Goal: Task Accomplishment & Management: Complete application form

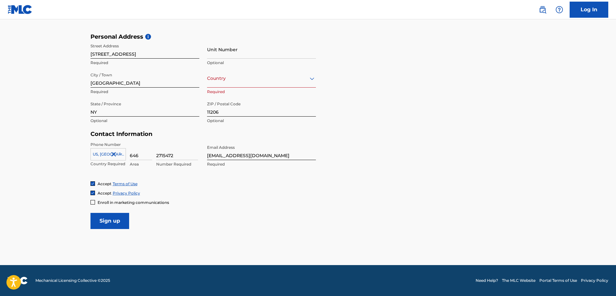
click at [240, 68] on div "Unit Number Optional" at bounding box center [261, 54] width 109 height 29
click at [238, 77] on div at bounding box center [261, 78] width 109 height 8
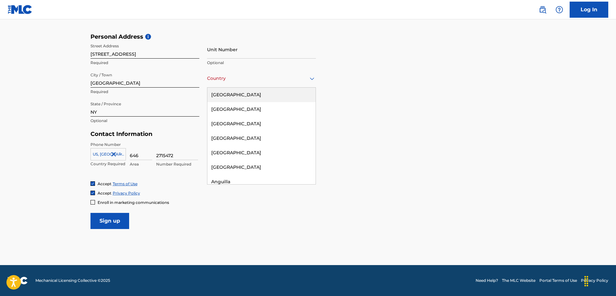
click at [237, 94] on div "[GEOGRAPHIC_DATA]" at bounding box center [261, 95] width 108 height 14
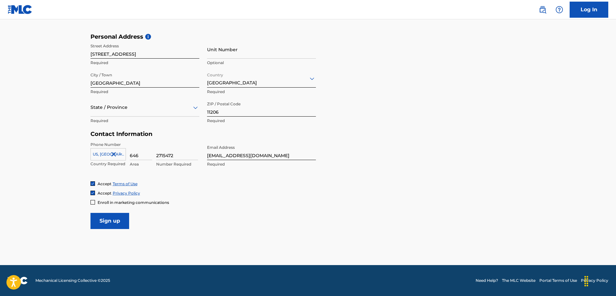
click at [95, 203] on div at bounding box center [93, 202] width 5 height 5
click at [110, 221] on input "Sign up" at bounding box center [110, 221] width 39 height 16
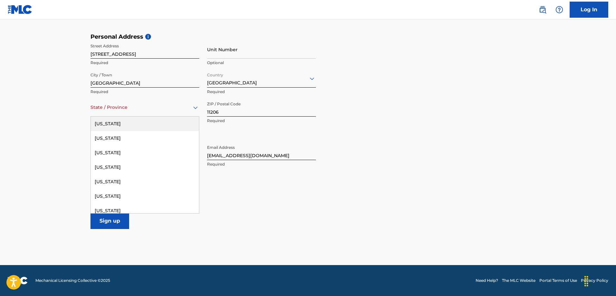
click at [105, 107] on div at bounding box center [145, 107] width 109 height 8
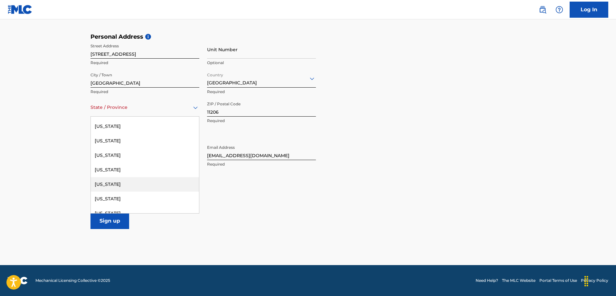
click at [173, 179] on div "[US_STATE]" at bounding box center [145, 184] width 108 height 14
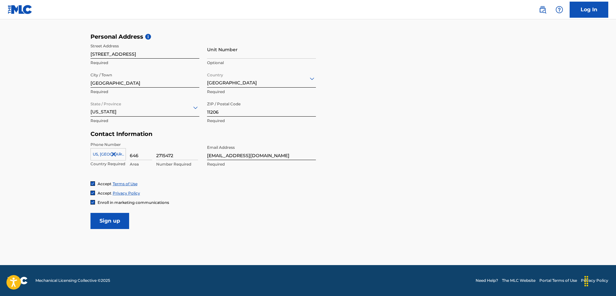
click at [113, 221] on input "Sign up" at bounding box center [110, 221] width 39 height 16
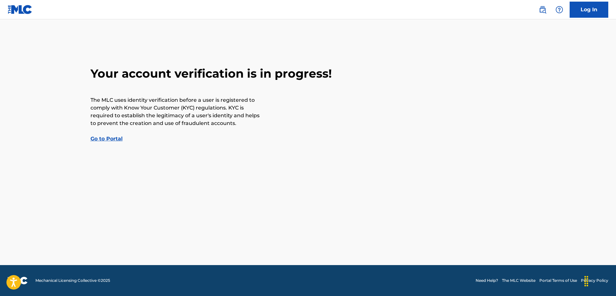
click at [111, 140] on link "Go to Portal" at bounding box center [107, 139] width 32 height 6
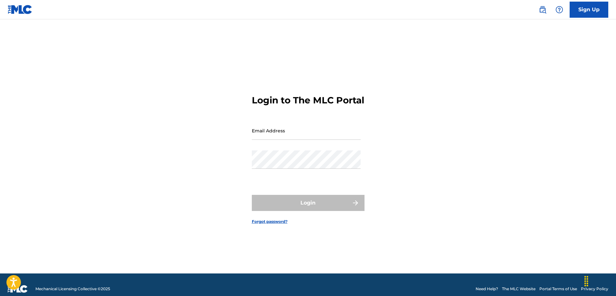
click at [269, 133] on input "Email Address" at bounding box center [306, 130] width 109 height 18
type input "[EMAIL_ADDRESS][DOMAIN_NAME]"
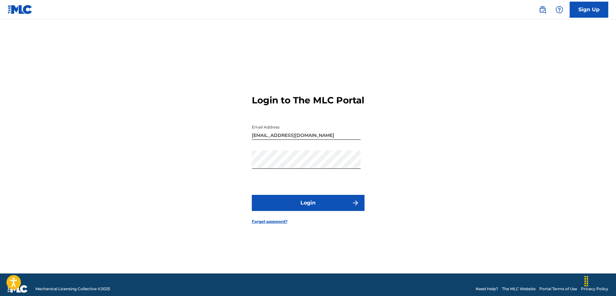
click at [334, 209] on button "Login" at bounding box center [308, 203] width 113 height 16
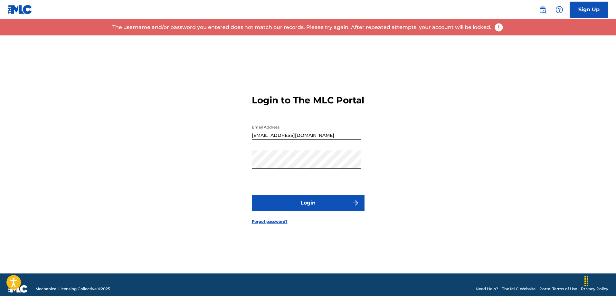
click at [260, 225] on link "Forgot password?" at bounding box center [270, 222] width 36 height 6
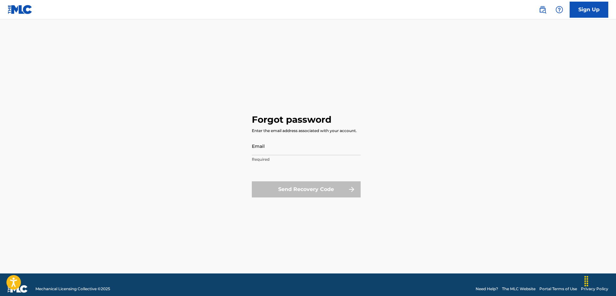
click at [267, 148] on input "Email" at bounding box center [306, 146] width 109 height 18
type input "[EMAIL_ADDRESS][DOMAIN_NAME]"
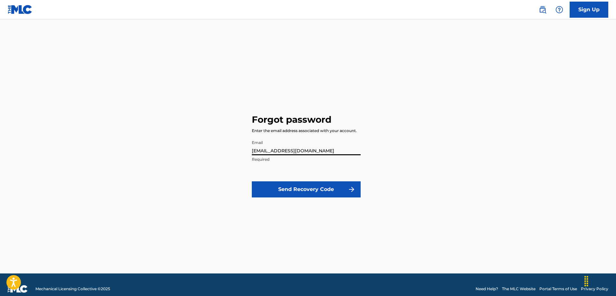
click at [291, 186] on button "Send Recovery Code" at bounding box center [306, 189] width 109 height 16
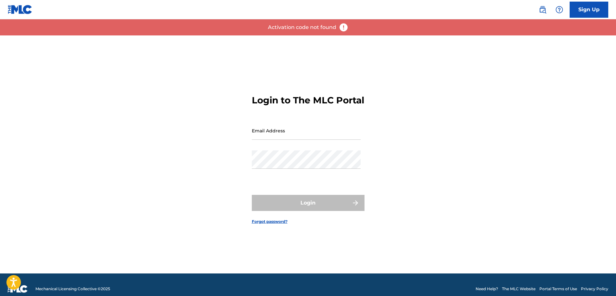
click at [295, 138] on input "Email Address" at bounding box center [306, 130] width 109 height 18
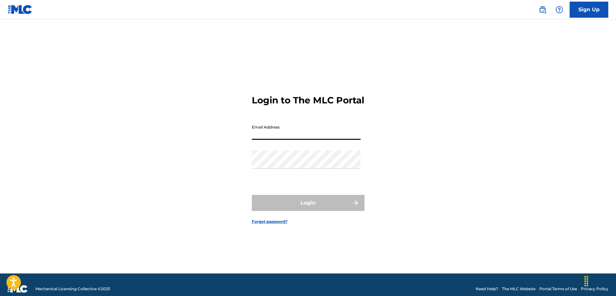
click at [270, 140] on input "Email Address" at bounding box center [306, 130] width 109 height 18
type input "[EMAIL_ADDRESS][DOMAIN_NAME]"
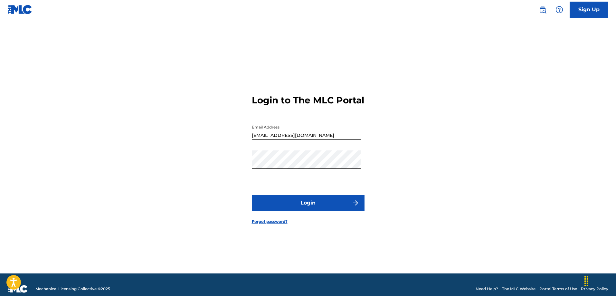
click at [287, 207] on button "Login" at bounding box center [308, 203] width 113 height 16
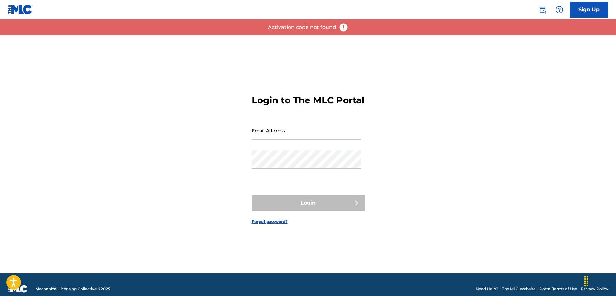
click at [342, 25] on img at bounding box center [344, 28] width 10 height 10
click at [326, 24] on p "Activation code not found" at bounding box center [302, 28] width 68 height 8
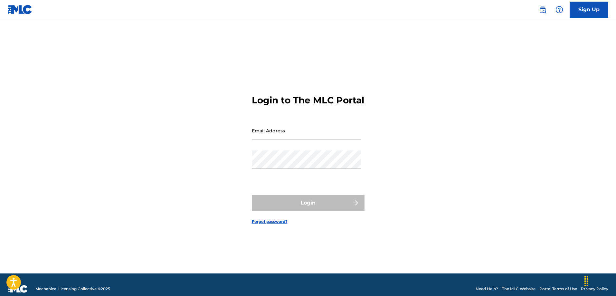
click at [595, 17] on link "Sign Up" at bounding box center [589, 10] width 39 height 16
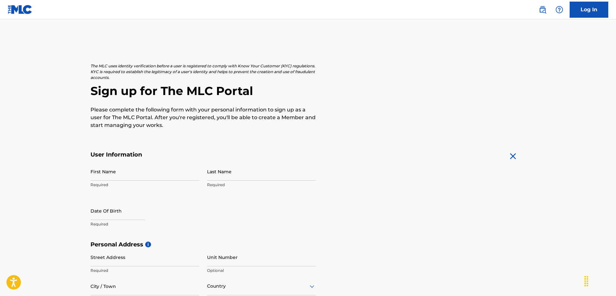
click at [111, 170] on input "First Name" at bounding box center [145, 171] width 109 height 18
type input "[PERSON_NAME]"
type input "[STREET_ADDRESS]"
type input "[GEOGRAPHIC_DATA]"
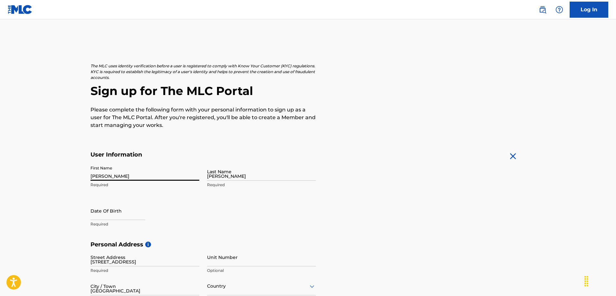
type input "[GEOGRAPHIC_DATA]"
type input "NY"
type input "11206"
type input "646"
type input "2715472"
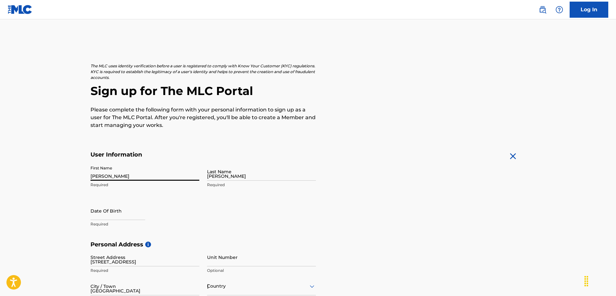
type input "[EMAIL_ADDRESS][DOMAIN_NAME]"
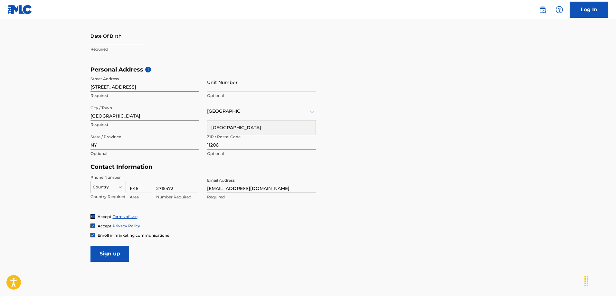
scroll to position [175, 0]
click at [96, 185] on div at bounding box center [108, 186] width 35 height 7
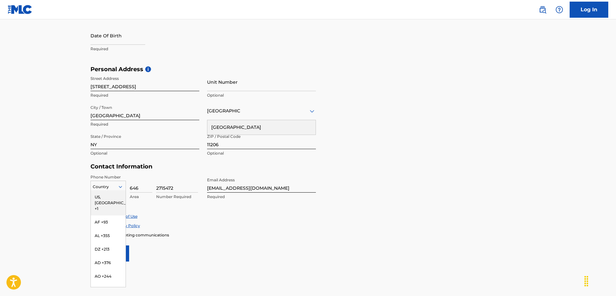
click at [99, 195] on div "US, [GEOGRAPHIC_DATA] +1" at bounding box center [108, 202] width 35 height 25
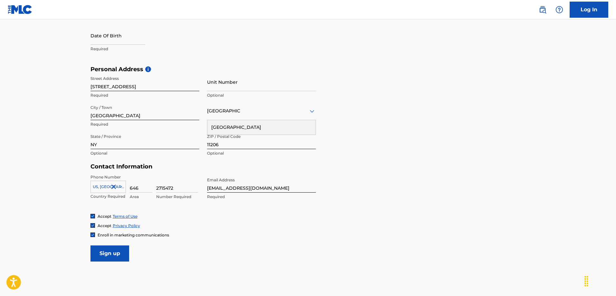
click at [69, 186] on main "The MLC uses identity verification before a user is registered to comply with K…" at bounding box center [308, 71] width 616 height 454
click at [99, 250] on input "Sign up" at bounding box center [110, 253] width 39 height 16
click at [109, 38] on input "text" at bounding box center [118, 35] width 55 height 18
select select "7"
select select "2025"
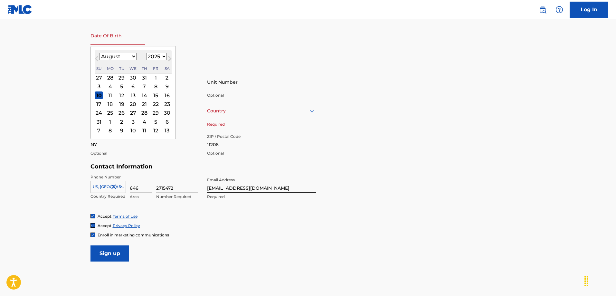
click at [117, 57] on select "January February March April May June July August September October November De…" at bounding box center [118, 56] width 37 height 7
select select "1"
click at [100, 53] on select "January February March April May June July August September October November De…" at bounding box center [118, 56] width 37 height 7
click at [156, 54] on select "1899 1900 1901 1902 1903 1904 1905 1906 1907 1908 1909 1910 1911 1912 1913 1914…" at bounding box center [156, 56] width 21 height 7
select select "1990"
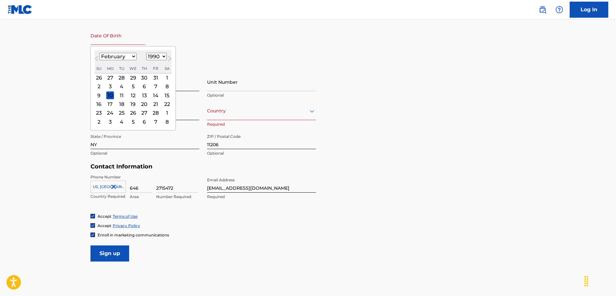
click at [146, 53] on select "1899 1900 1901 1902 1903 1904 1905 1906 1907 1908 1909 1910 1911 1912 1913 1914…" at bounding box center [156, 56] width 21 height 7
click at [154, 105] on div "23" at bounding box center [156, 104] width 8 height 8
type input "[DATE]"
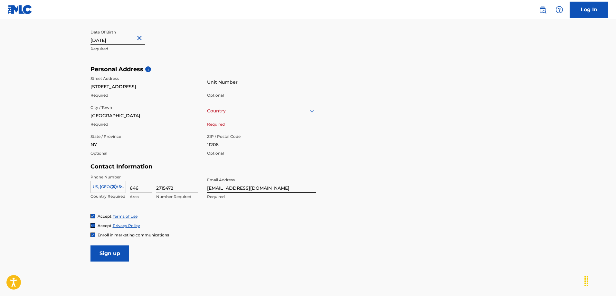
click at [222, 108] on div at bounding box center [261, 111] width 109 height 8
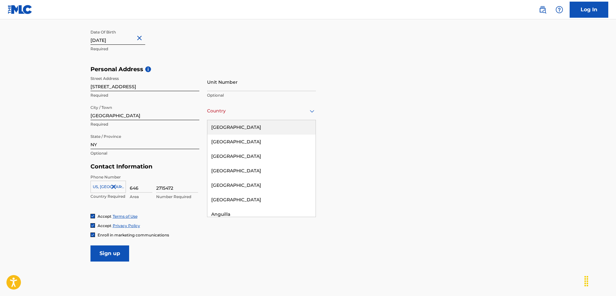
click at [227, 126] on div "[GEOGRAPHIC_DATA]" at bounding box center [261, 127] width 108 height 14
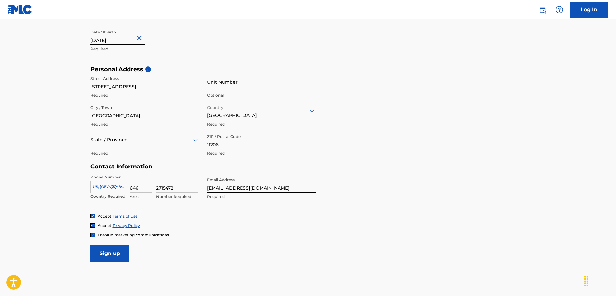
click at [164, 142] on div at bounding box center [145, 140] width 109 height 8
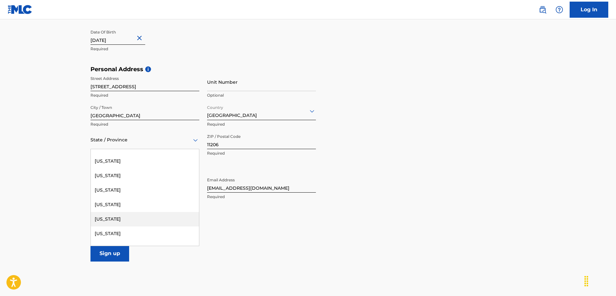
scroll to position [419, 0]
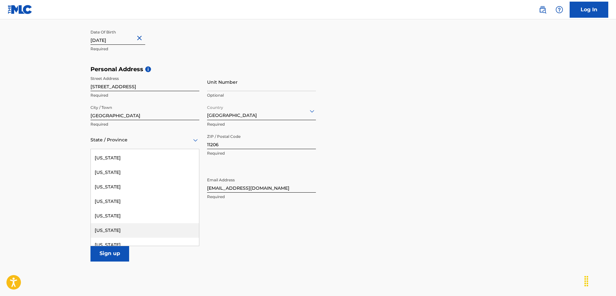
click at [123, 227] on div "[US_STATE]" at bounding box center [145, 230] width 108 height 14
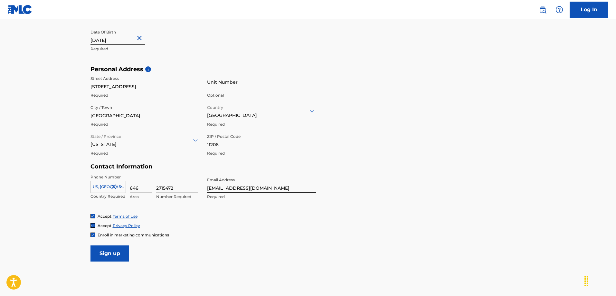
click at [55, 177] on main "The MLC uses identity verification before a user is registered to comply with K…" at bounding box center [308, 71] width 616 height 454
click at [98, 250] on input "Sign up" at bounding box center [110, 253] width 39 height 16
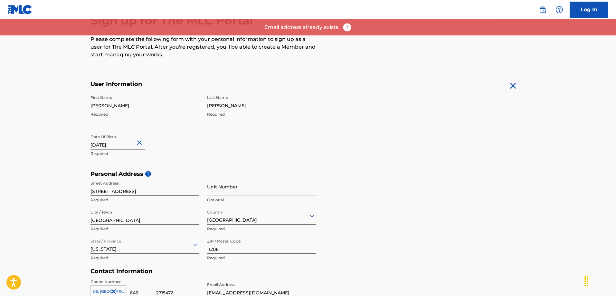
scroll to position [46, 0]
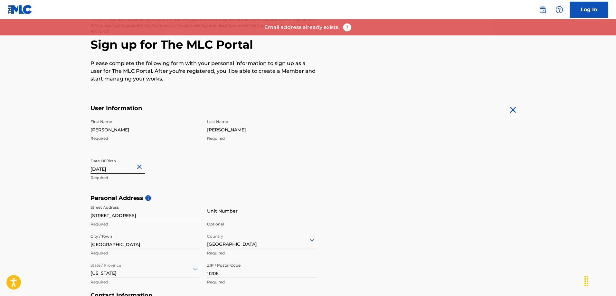
click at [589, 12] on link "Log In" at bounding box center [589, 10] width 39 height 16
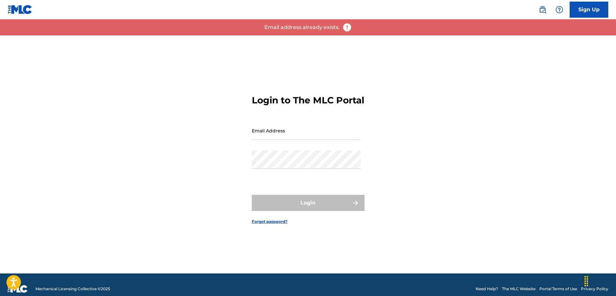
click at [270, 225] on link "Forgot password?" at bounding box center [270, 222] width 36 height 6
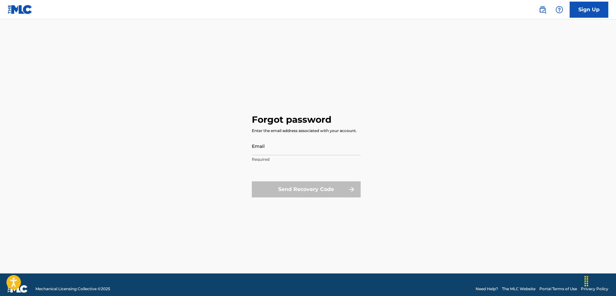
click at [269, 143] on input "Email" at bounding box center [306, 146] width 109 height 18
type input "[EMAIL_ADDRESS][DOMAIN_NAME]"
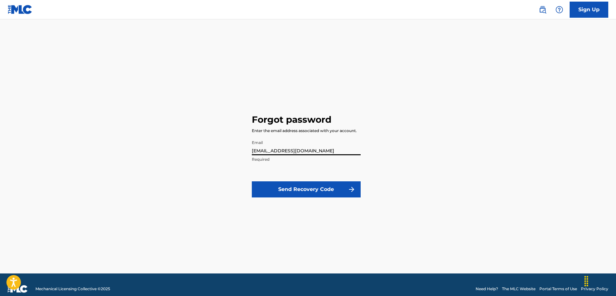
click at [285, 188] on button "Send Recovery Code" at bounding box center [306, 189] width 109 height 16
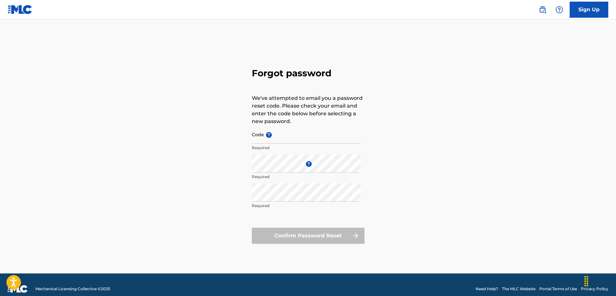
click at [292, 130] on input "Code ?" at bounding box center [306, 134] width 109 height 18
paste input "FP_3fdbcd07fcde0136b87eda5ca589"
type input "FP_3fdbcd07fcde0136b87eda5ca589"
click at [212, 176] on div "Forgot password We've attempted to email you a password reset code. Please chec…" at bounding box center [308, 154] width 451 height 238
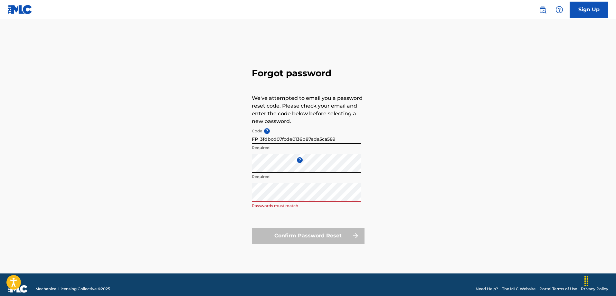
click at [219, 167] on div "Forgot password We've attempted to email you a password reset code. Please chec…" at bounding box center [308, 154] width 451 height 238
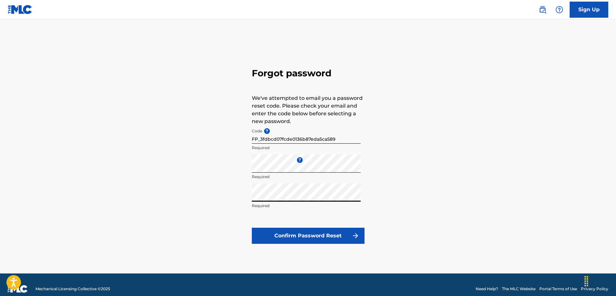
click at [267, 237] on button "Confirm Password Reset" at bounding box center [308, 236] width 113 height 16
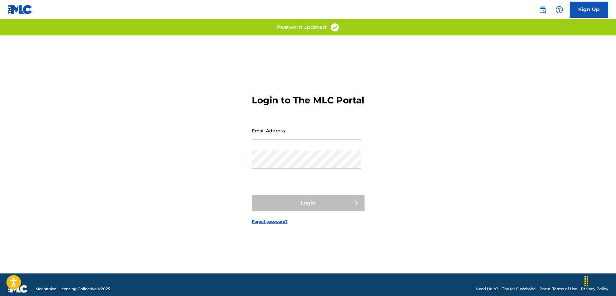
click at [264, 131] on input "Email Address" at bounding box center [306, 130] width 109 height 18
type input "[EMAIL_ADDRESS][DOMAIN_NAME]"
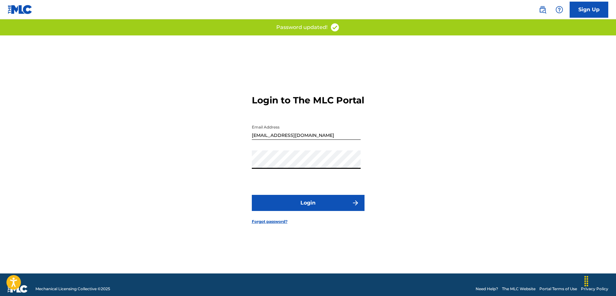
click at [292, 207] on button "Login" at bounding box center [308, 203] width 113 height 16
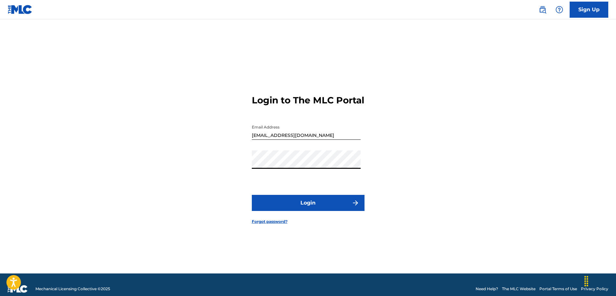
click at [268, 207] on button "Login" at bounding box center [308, 203] width 113 height 16
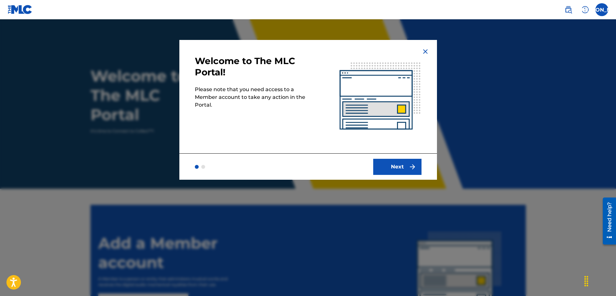
click at [387, 170] on button "Next" at bounding box center [397, 167] width 48 height 16
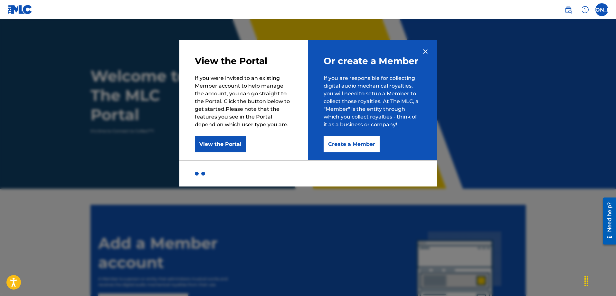
click at [340, 146] on button "Create a Member" at bounding box center [352, 144] width 56 height 16
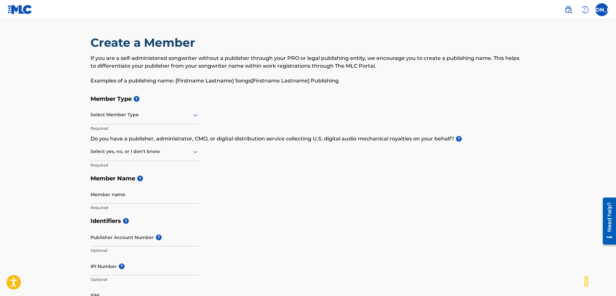
click at [133, 118] on div at bounding box center [145, 115] width 109 height 8
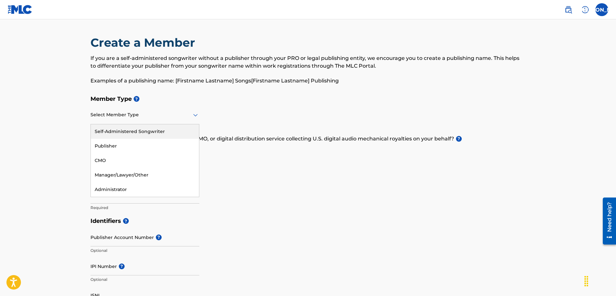
click at [159, 131] on div "Self-Administered Songwriter" at bounding box center [145, 131] width 108 height 14
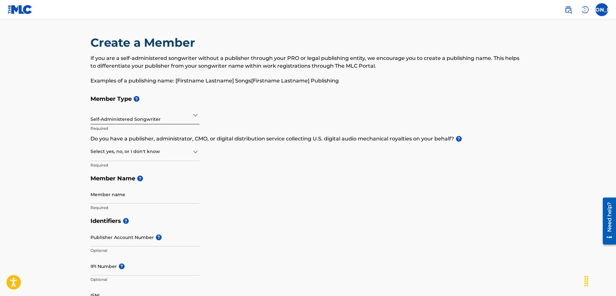
click at [152, 150] on div at bounding box center [145, 152] width 109 height 8
click at [151, 161] on div "Yes" at bounding box center [145, 168] width 108 height 14
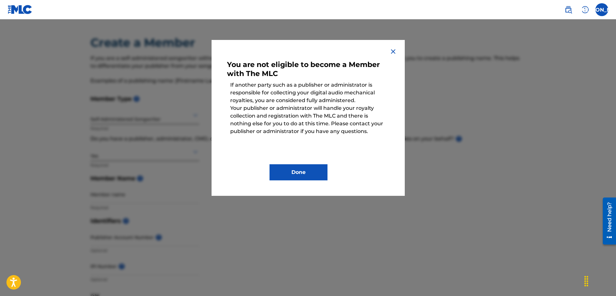
click at [284, 170] on button "Done" at bounding box center [299, 172] width 58 height 16
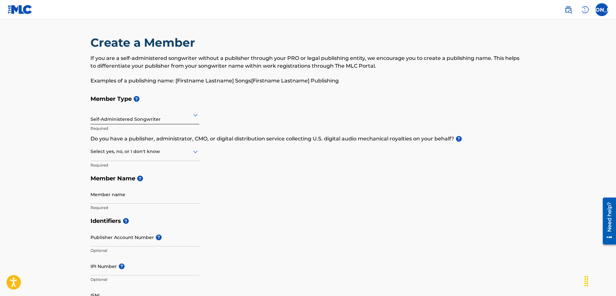
click at [165, 149] on div at bounding box center [145, 152] width 109 height 8
click at [130, 179] on div "No" at bounding box center [145, 183] width 108 height 14
click at [227, 174] on h5 "Member Name ?" at bounding box center [309, 179] width 436 height 14
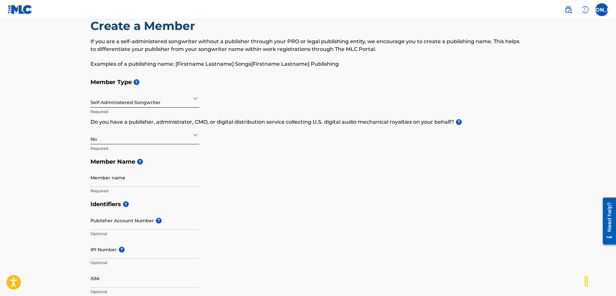
scroll to position [32, 0]
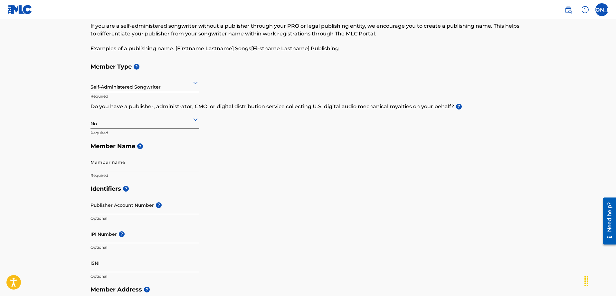
click at [176, 163] on input "Member name" at bounding box center [145, 162] width 109 height 18
type input "[PERSON_NAME]"
type input "[STREET_ADDRESS]"
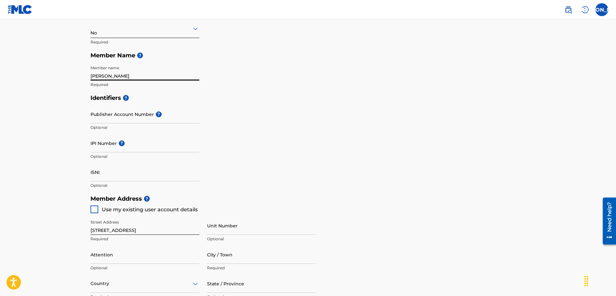
scroll to position [129, 0]
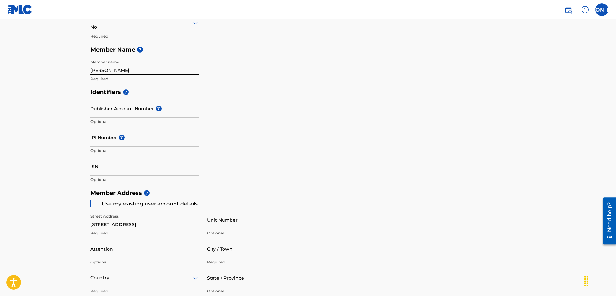
click at [142, 111] on input "Publisher Account Number ?" at bounding box center [145, 108] width 109 height 18
click at [69, 90] on main "Create a Member If you are a self-administered songwriter without a publisher t…" at bounding box center [308, 179] width 616 height 579
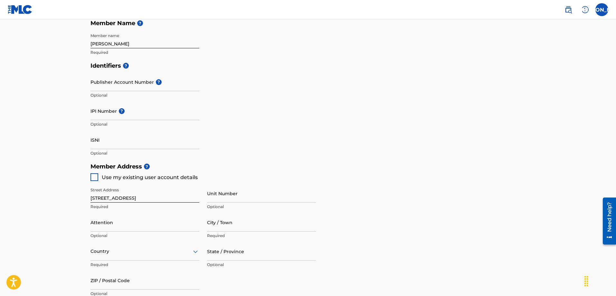
scroll to position [193, 0]
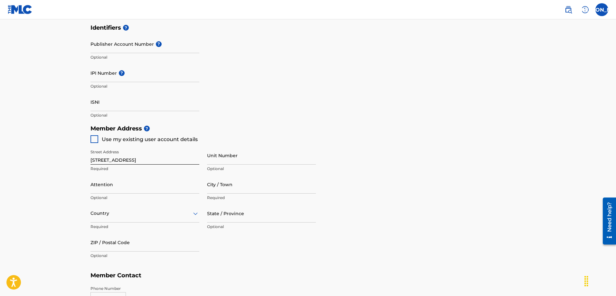
click at [93, 139] on div at bounding box center [95, 139] width 8 height 8
type input "[GEOGRAPHIC_DATA]"
type input "11206"
type input "646"
type input "2715472"
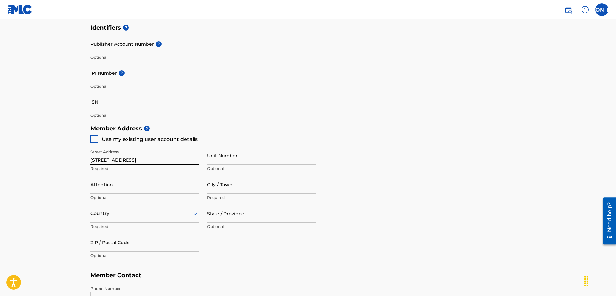
type input "[EMAIL_ADDRESS][DOMAIN_NAME]"
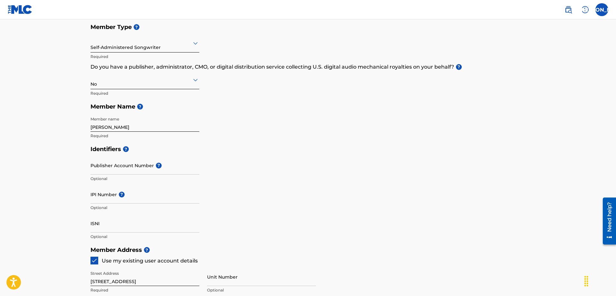
scroll to position [32, 0]
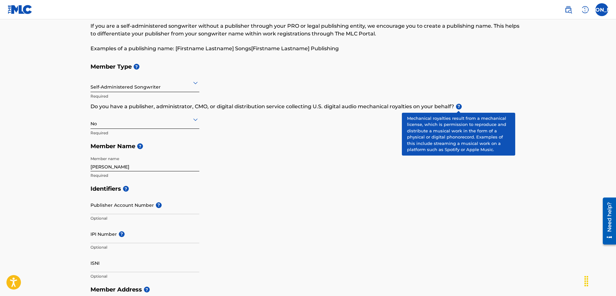
click at [458, 105] on span "?" at bounding box center [459, 107] width 6 height 6
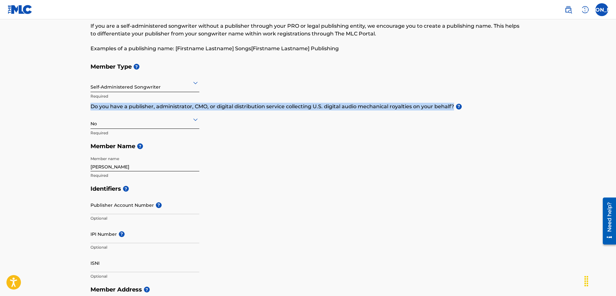
drag, startPoint x: 90, startPoint y: 105, endPoint x: 453, endPoint y: 107, distance: 363.1
click at [453, 107] on div "Create a Member If you are a self-administered songwriter without a publisher t…" at bounding box center [308, 260] width 451 height 514
copy p "Do you have a publisher, administrator, CMO, or digital distribution service co…"
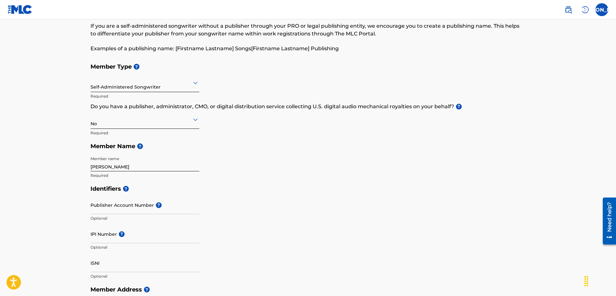
click at [166, 124] on div "No" at bounding box center [145, 119] width 109 height 16
click at [160, 135] on div "Yes" at bounding box center [145, 136] width 108 height 14
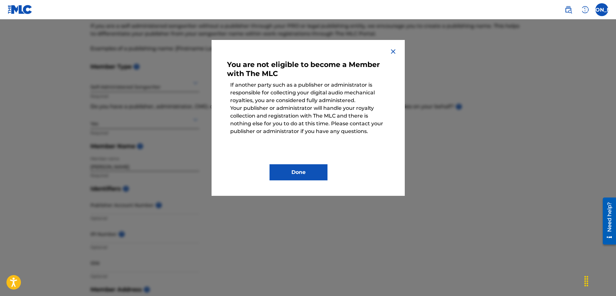
click at [393, 50] on img at bounding box center [394, 52] width 8 height 8
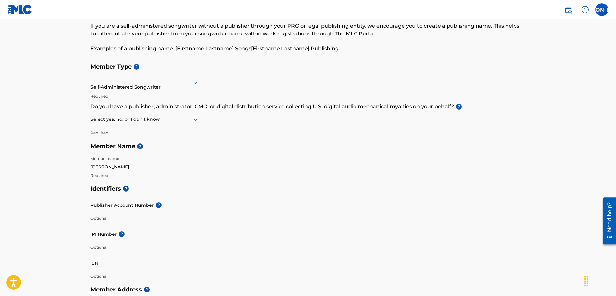
click at [148, 118] on div at bounding box center [145, 119] width 109 height 8
click at [122, 153] on div "No" at bounding box center [145, 150] width 108 height 14
click at [57, 166] on main "Create a Member If you are a self-administered songwriter without a publisher t…" at bounding box center [308, 276] width 616 height 579
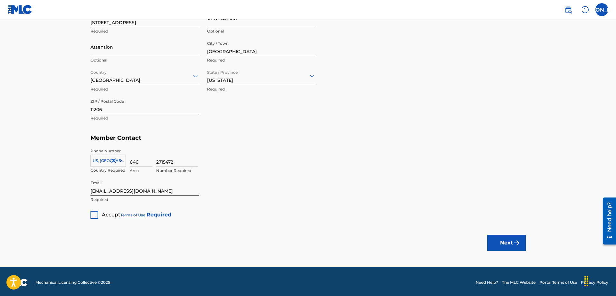
scroll to position [333, 0]
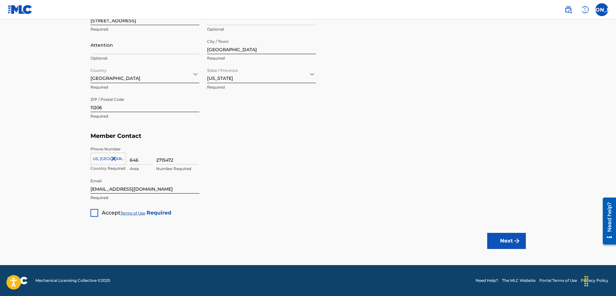
click at [95, 213] on div at bounding box center [95, 213] width 8 height 8
click at [500, 245] on button "Next" at bounding box center [506, 241] width 39 height 16
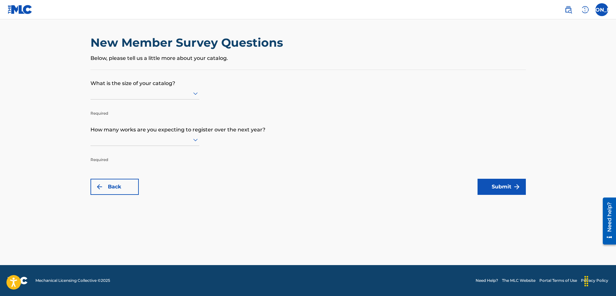
click at [146, 96] on div at bounding box center [145, 93] width 109 height 8
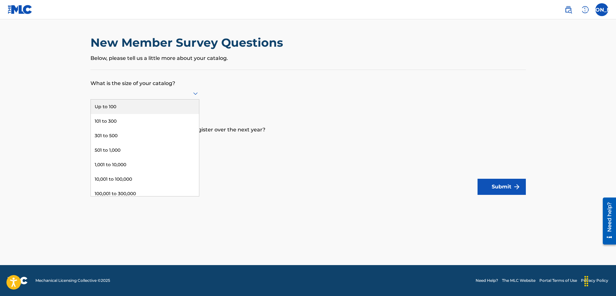
click at [142, 106] on div "Up to 100" at bounding box center [145, 107] width 108 height 14
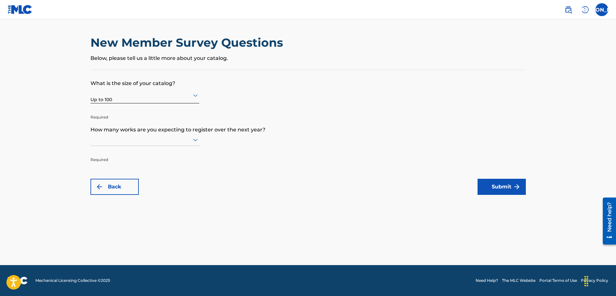
click at [84, 111] on div "New Member Survey Questions Below, please tell us a little more about your cata…" at bounding box center [308, 114] width 451 height 159
click at [106, 99] on div "Up to 100" at bounding box center [145, 95] width 109 height 16
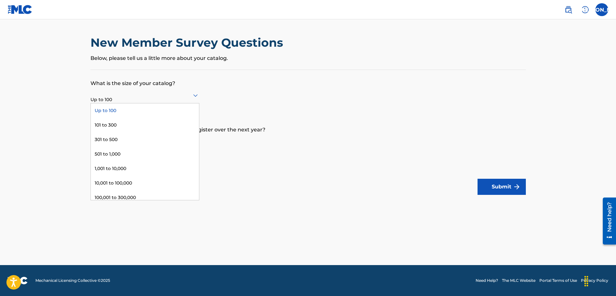
click at [112, 110] on div "Up to 100" at bounding box center [145, 110] width 108 height 14
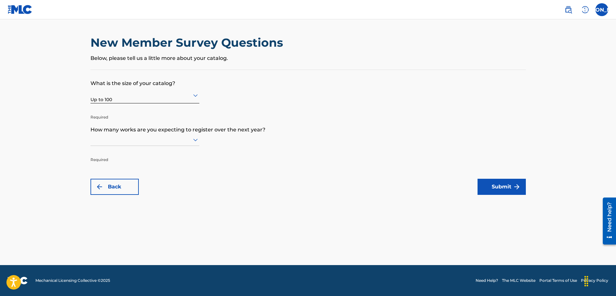
click at [108, 139] on div at bounding box center [145, 140] width 109 height 8
click at [108, 152] on div "Up to 100" at bounding box center [145, 153] width 108 height 14
click at [497, 189] on button "Submit" at bounding box center [502, 187] width 48 height 16
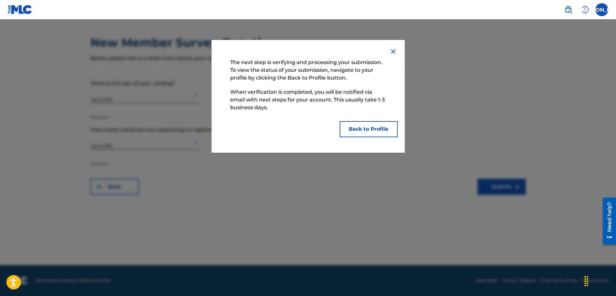
click at [347, 129] on button "Back to Profile" at bounding box center [369, 129] width 58 height 16
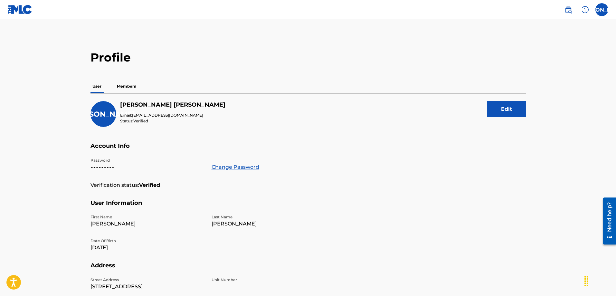
click at [135, 82] on p "Members" at bounding box center [126, 87] width 23 height 14
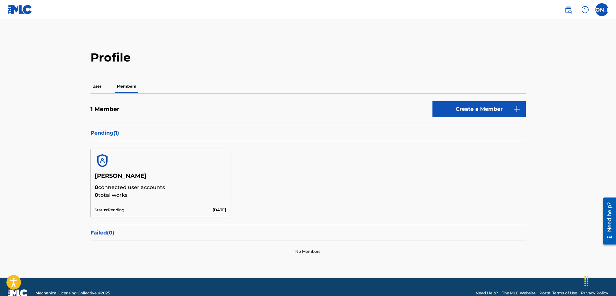
click at [116, 178] on h5 "[PERSON_NAME]" at bounding box center [161, 177] width 132 height 11
click at [110, 194] on p "0 total works" at bounding box center [161, 195] width 132 height 8
click at [108, 163] on img at bounding box center [102, 160] width 15 height 15
click at [98, 157] on img at bounding box center [102, 160] width 15 height 15
